Goal: Book appointment/travel/reservation

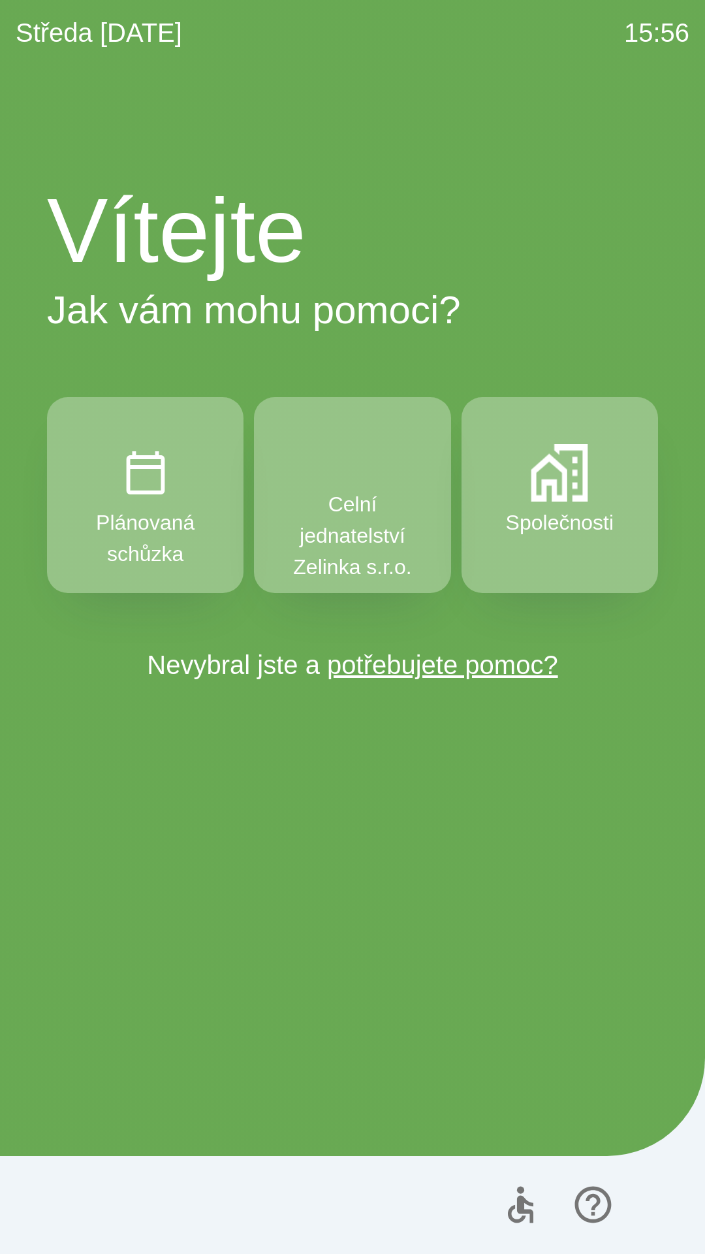
click at [560, 535] on p "Společnosti" at bounding box center [560, 522] width 108 height 31
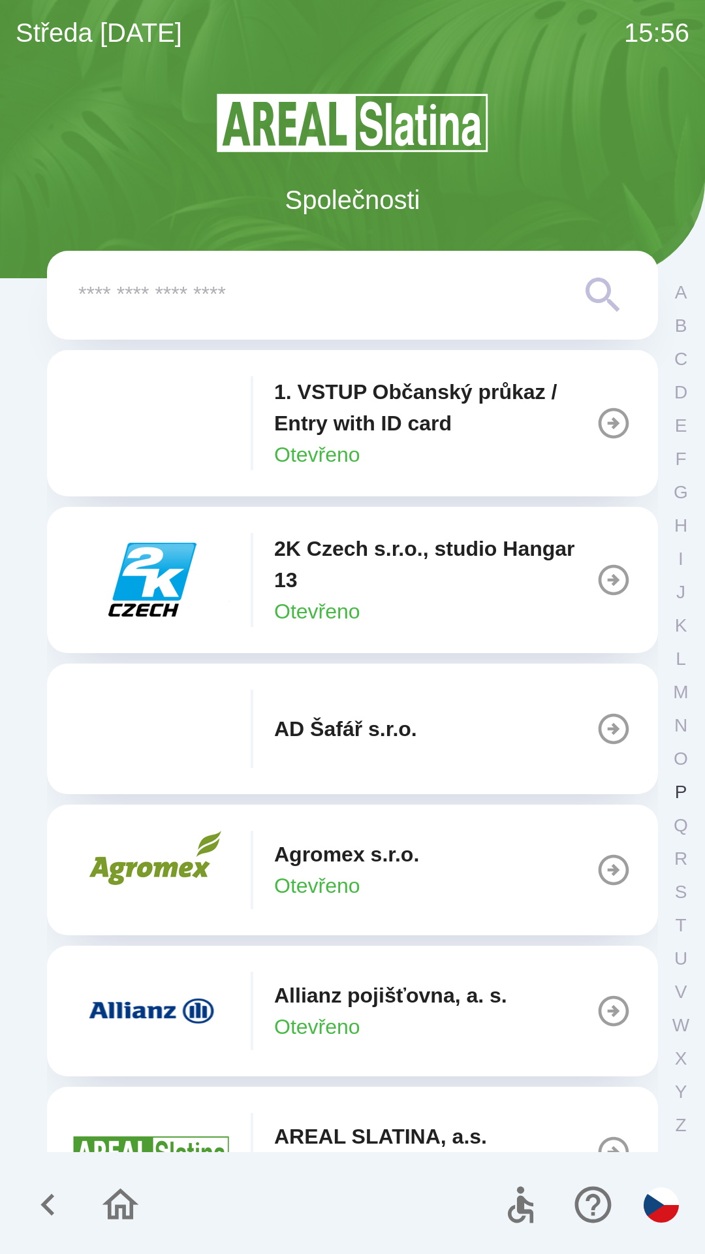
click at [676, 788] on p "P" at bounding box center [681, 791] width 12 height 23
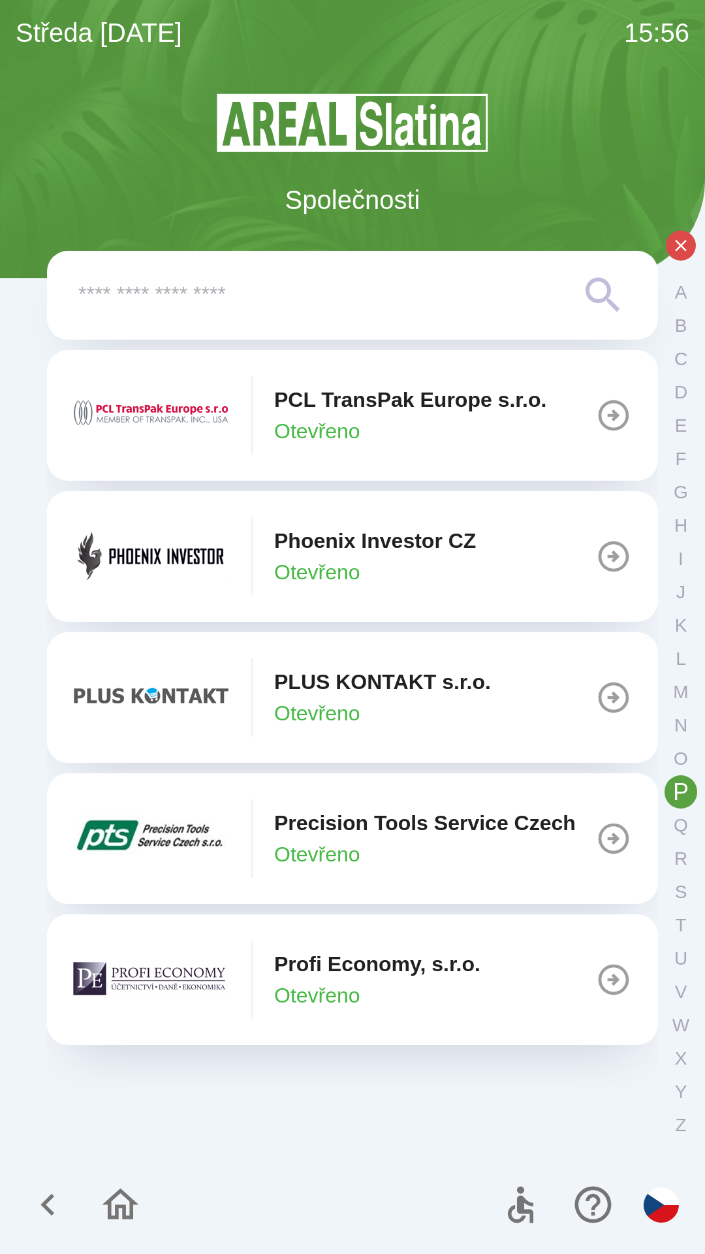
click at [558, 563] on button "Phoenix Investor CZ Otevřeno" at bounding box center [352, 556] width 611 height 131
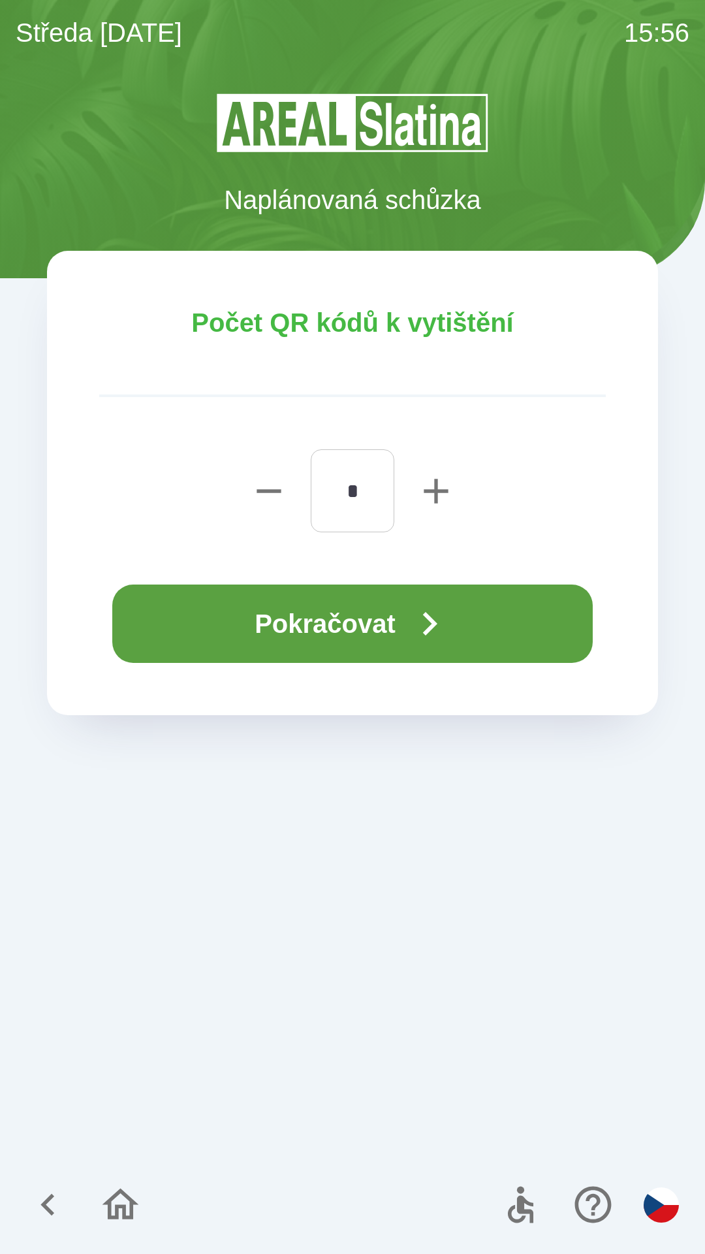
click at [438, 492] on icon "button" at bounding box center [436, 491] width 24 height 24
type input "*"
click at [413, 625] on icon "button" at bounding box center [429, 623] width 47 height 47
